Goal: Information Seeking & Learning: Check status

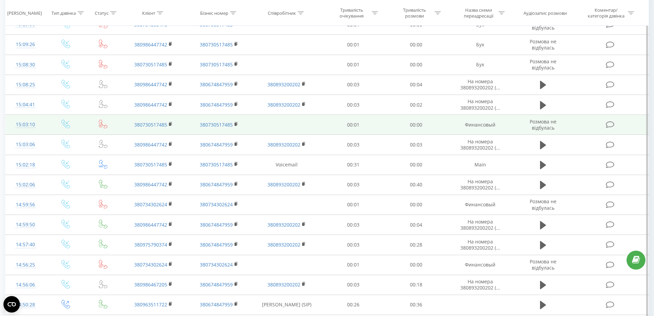
scroll to position [343, 0]
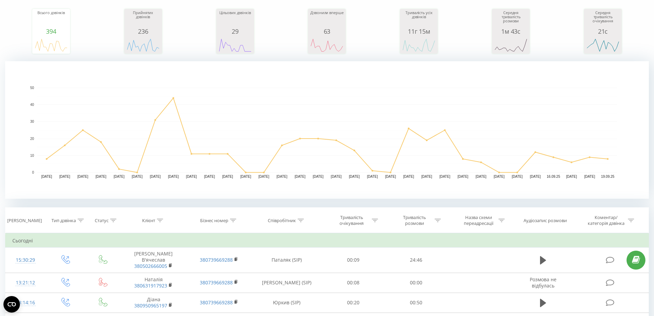
scroll to position [2, 0]
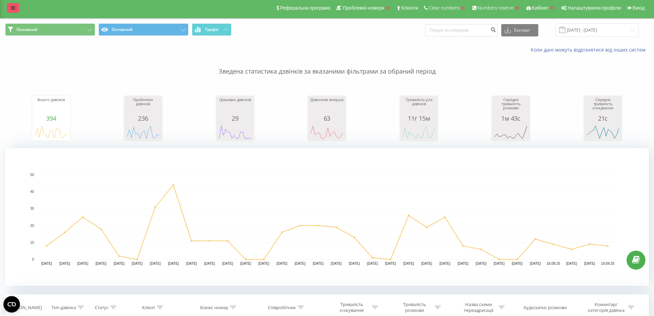
click at [15, 10] on link at bounding box center [13, 8] width 12 height 10
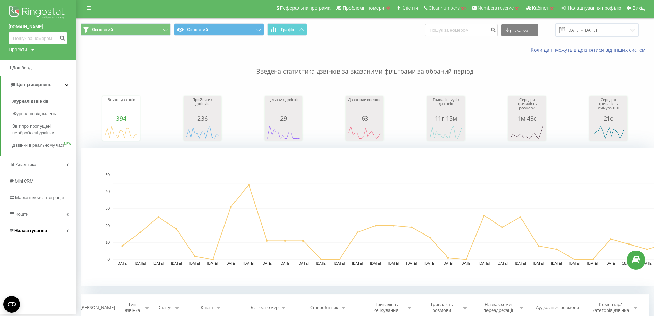
click at [37, 234] on link "Налаштування" at bounding box center [38, 230] width 76 height 16
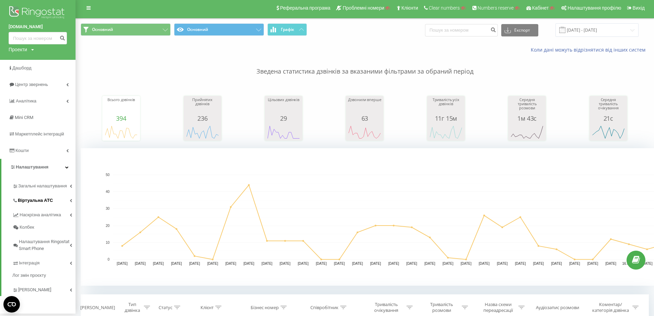
click at [44, 204] on span "Віртуальна АТС" at bounding box center [35, 200] width 35 height 7
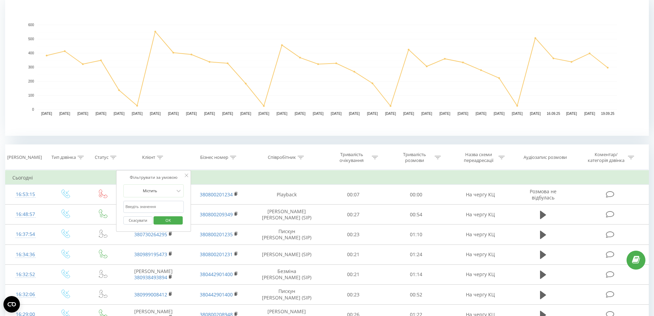
scroll to position [172, 0]
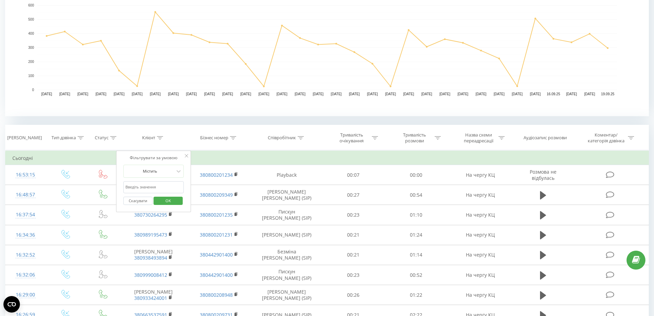
click at [150, 184] on input "text" at bounding box center [154, 187] width 60 height 12
paste input "380673934286."
click at [167, 204] on span "OK" at bounding box center [168, 200] width 19 height 11
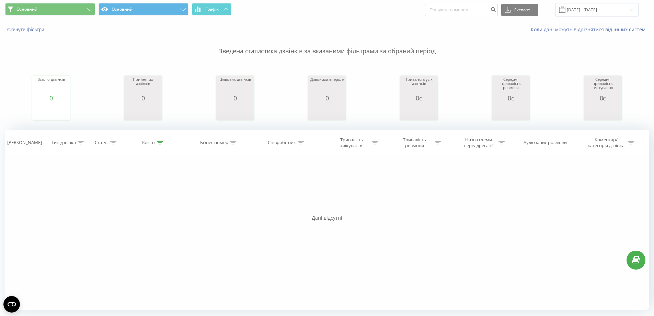
scroll to position [70, 0]
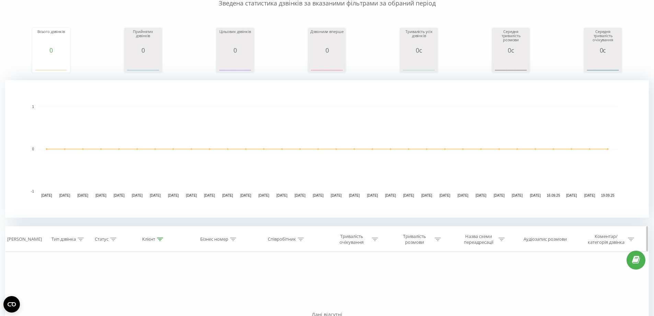
drag, startPoint x: 162, startPoint y: 240, endPoint x: 163, endPoint y: 250, distance: 10.0
click at [162, 240] on icon at bounding box center [160, 238] width 6 height 3
click at [161, 289] on input "380673934286." at bounding box center [154, 288] width 60 height 12
type input "380673934286"
click button "OK" at bounding box center [168, 302] width 29 height 9
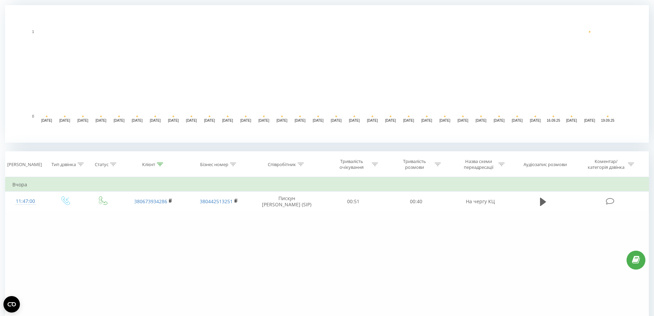
scroll to position [187, 0]
